Goal: Navigation & Orientation: Find specific page/section

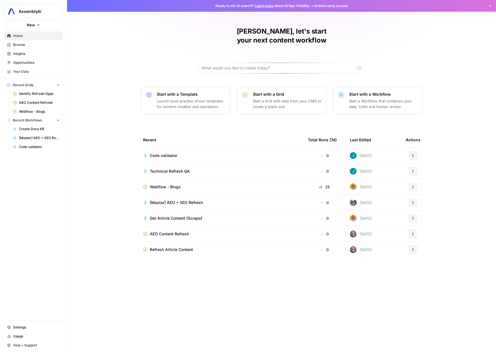
click at [30, 55] on span "Insights" at bounding box center [36, 53] width 47 height 5
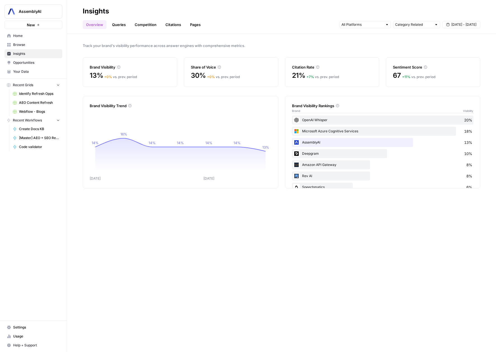
click at [123, 28] on link "Queries" at bounding box center [119, 24] width 20 height 9
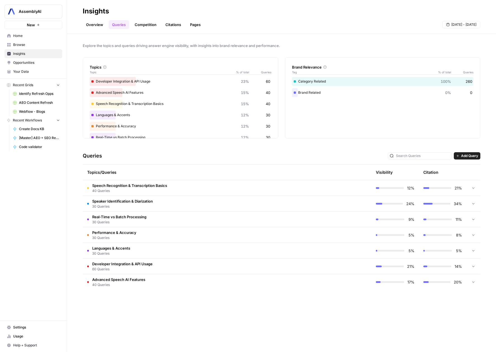
click at [136, 26] on link "Competition" at bounding box center [145, 24] width 29 height 9
